Goal: Find specific page/section: Find specific page/section

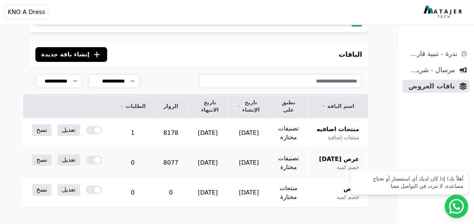
scroll to position [74, 0]
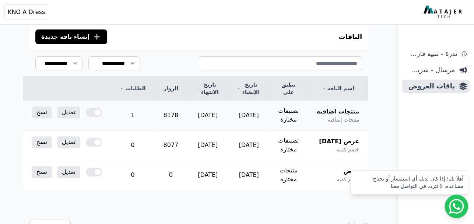
click at [102, 112] on div at bounding box center [94, 112] width 16 height 9
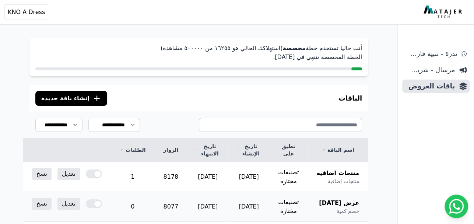
scroll to position [74, 0]
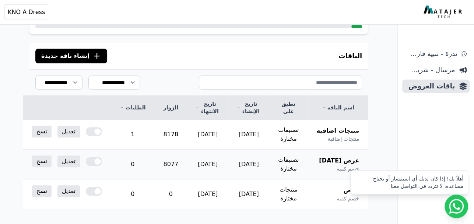
click at [102, 161] on div at bounding box center [94, 161] width 16 height 9
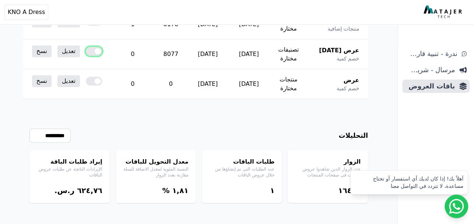
scroll to position [186, 0]
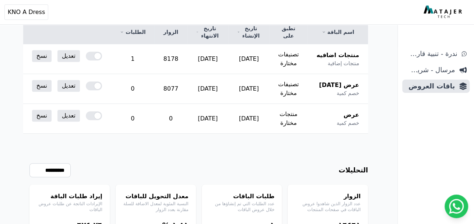
scroll to position [112, 0]
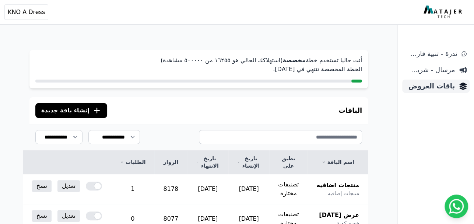
click at [428, 84] on span "باقات العروض" at bounding box center [430, 86] width 50 height 10
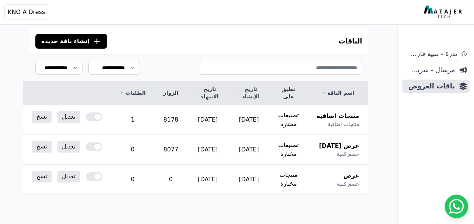
scroll to position [20, 0]
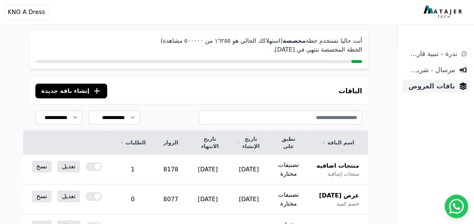
click at [456, 87] on link "باقات العروض" at bounding box center [435, 86] width 67 height 13
